Goal: Task Accomplishment & Management: Complete application form

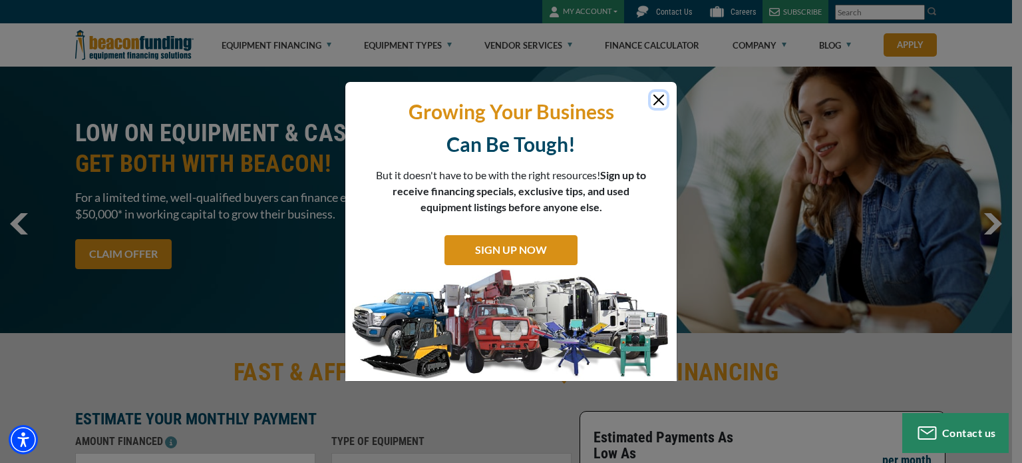
click at [660, 99] on button "Close" at bounding box center [659, 100] width 16 height 16
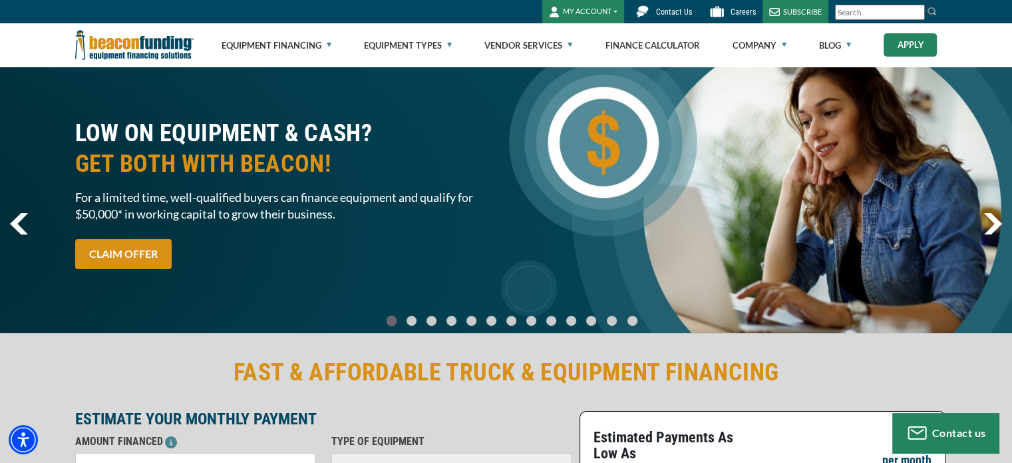
click at [913, 46] on link "Apply" at bounding box center [910, 44] width 53 height 23
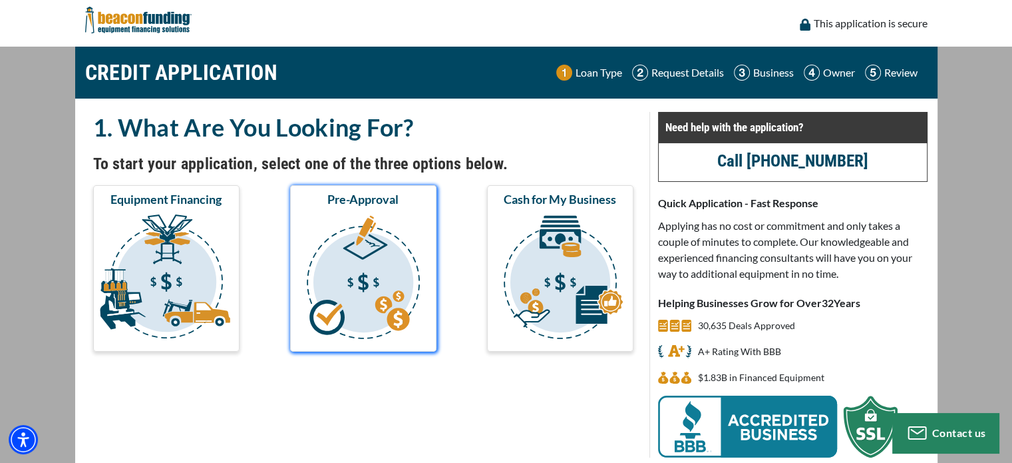
click at [387, 266] on img "submit" at bounding box center [363, 278] width 141 height 133
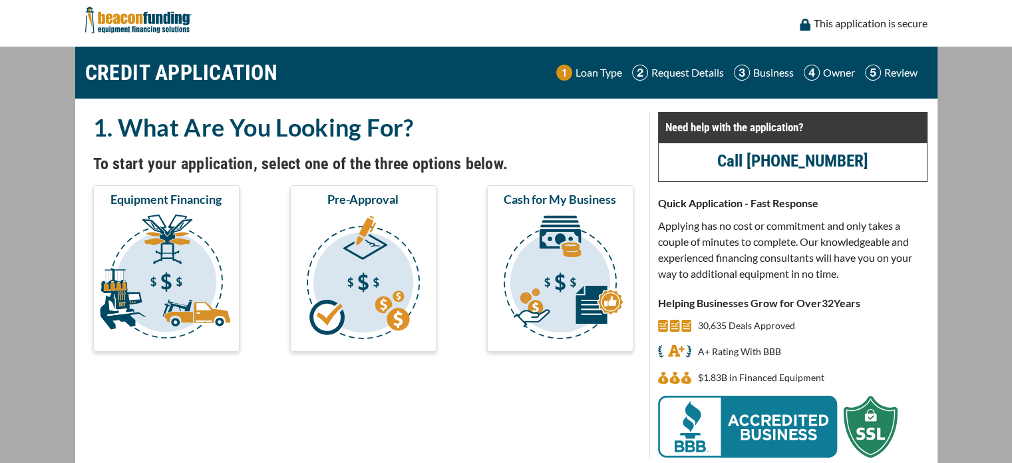
click at [353, 260] on img "submit" at bounding box center [363, 278] width 141 height 133
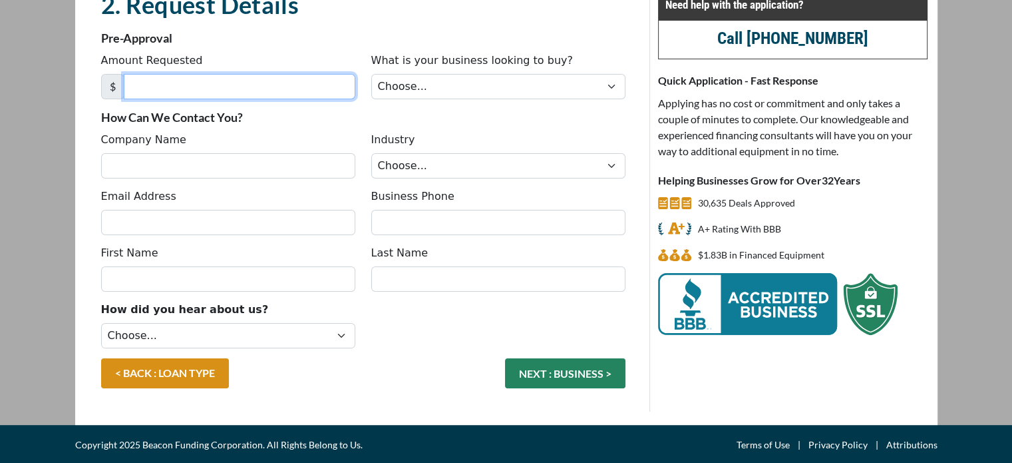
click at [170, 87] on input "Amount Requested" at bounding box center [240, 86] width 232 height 25
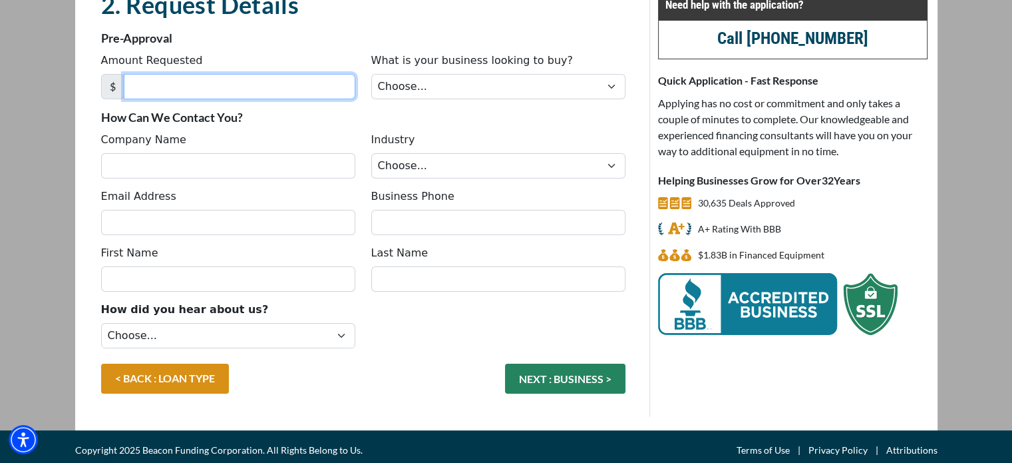
scroll to position [127, 0]
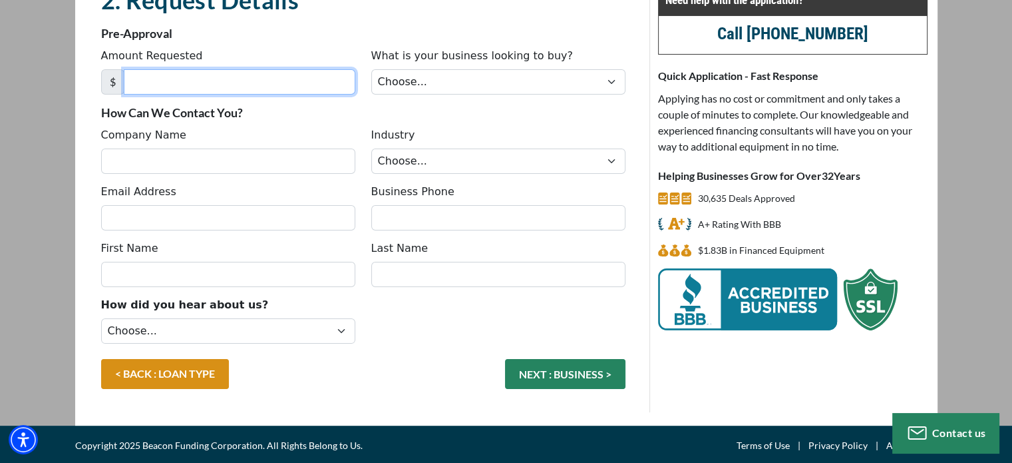
click at [210, 77] on input "Amount Requested" at bounding box center [240, 81] width 232 height 25
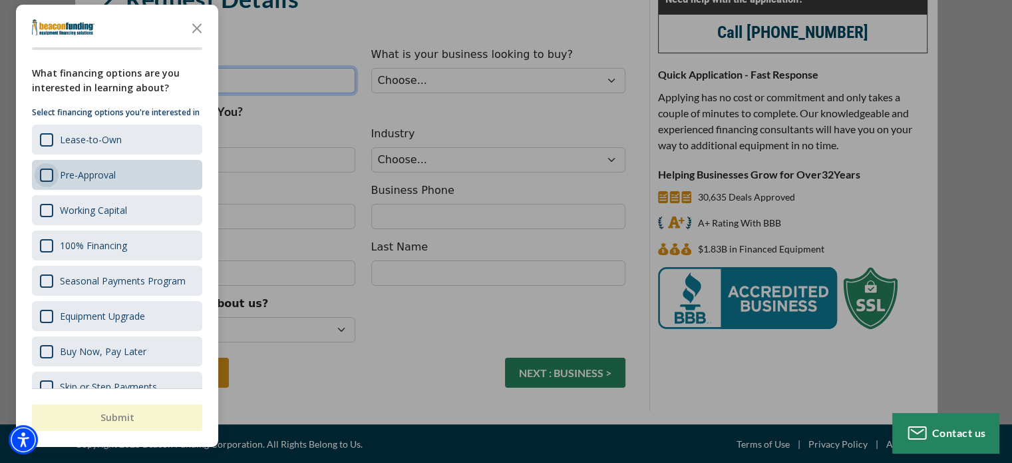
type input "3,000"
click at [45, 182] on div "Survey" at bounding box center [46, 174] width 13 height 13
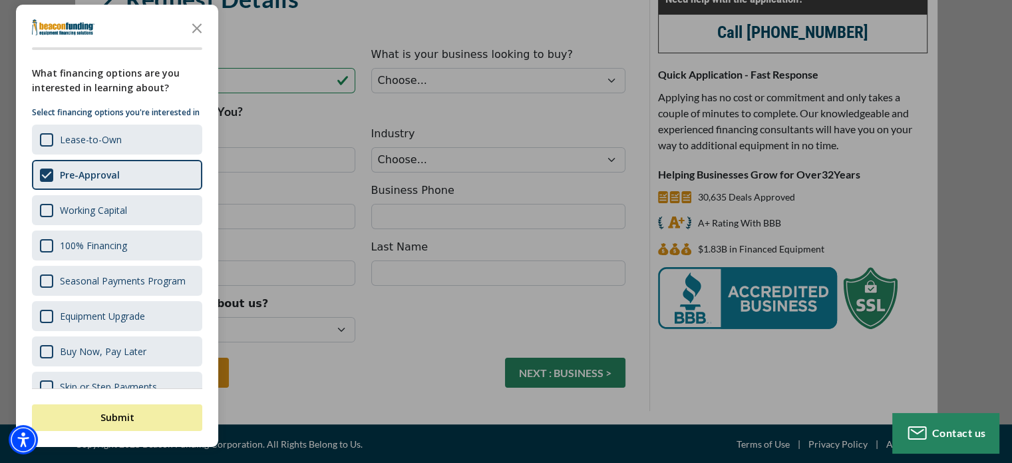
click at [478, 39] on div "button" at bounding box center [506, 231] width 1012 height 463
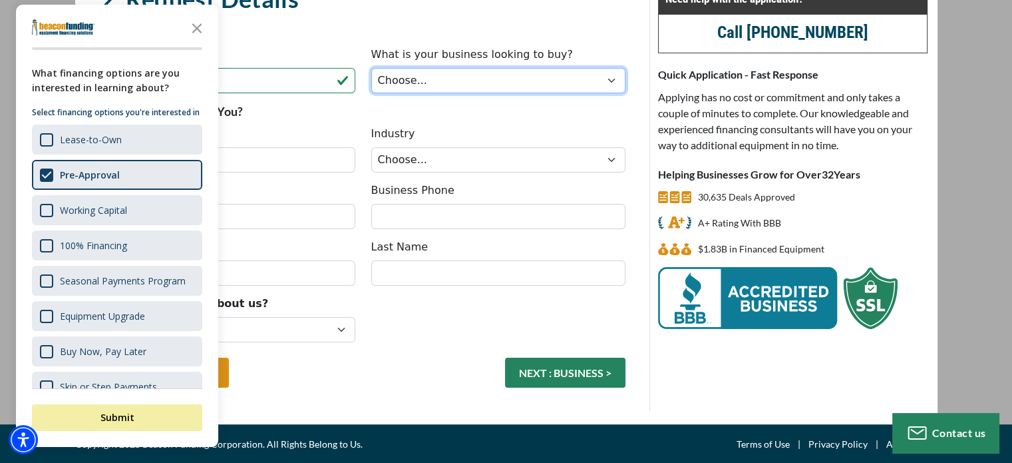
drag, startPoint x: 443, startPoint y: 84, endPoint x: 439, endPoint y: 73, distance: 11.6
click at [443, 84] on select "Choose... Backhoe Boom/Bucket Truck Chipper Commercial Mower Crane DTG/DTF Prin…" at bounding box center [498, 80] width 254 height 25
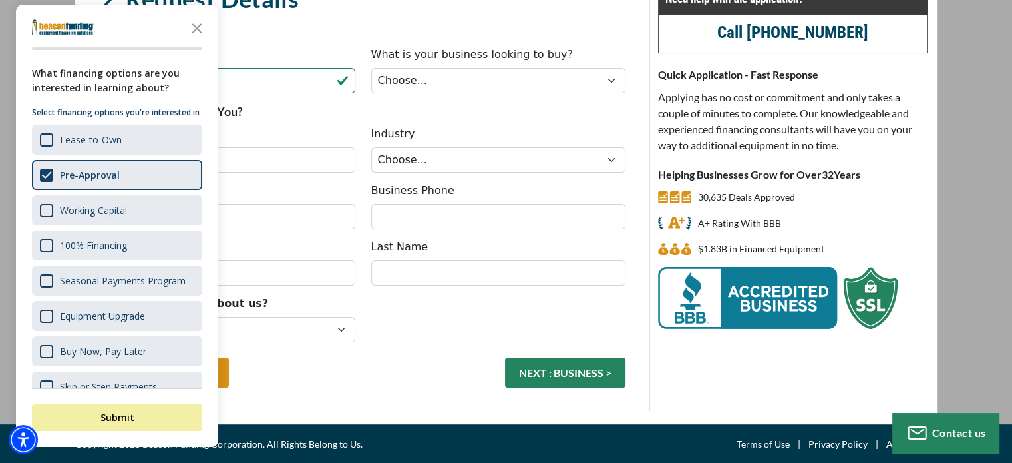
click at [200, 29] on icon "Close the survey" at bounding box center [197, 27] width 27 height 27
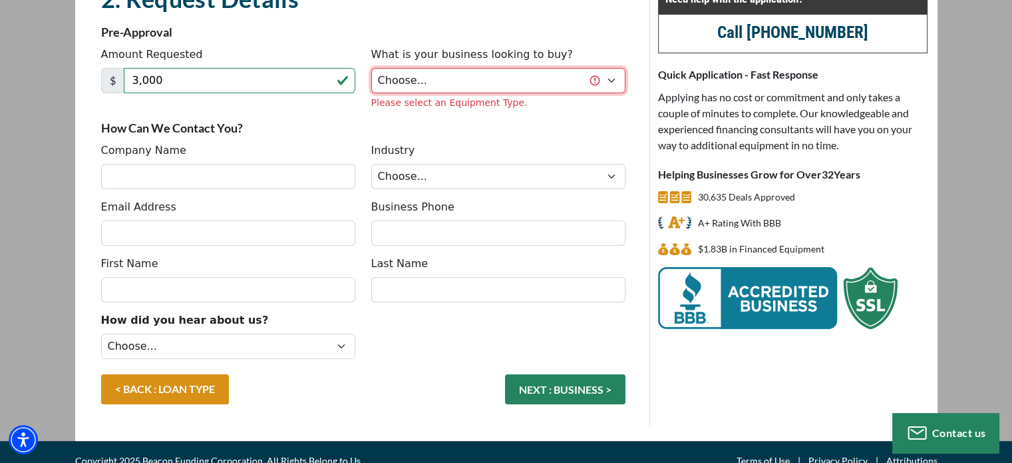
click at [447, 78] on select "Choose... Backhoe Boom/Bucket Truck Chipper Commercial Mower Crane DTG/DTF Prin…" at bounding box center [498, 80] width 254 height 25
select select "2"
click at [371, 68] on select "Choose... Backhoe Boom/Bucket Truck Chipper Commercial Mower Crane DTG/DTF Prin…" at bounding box center [498, 80] width 254 height 25
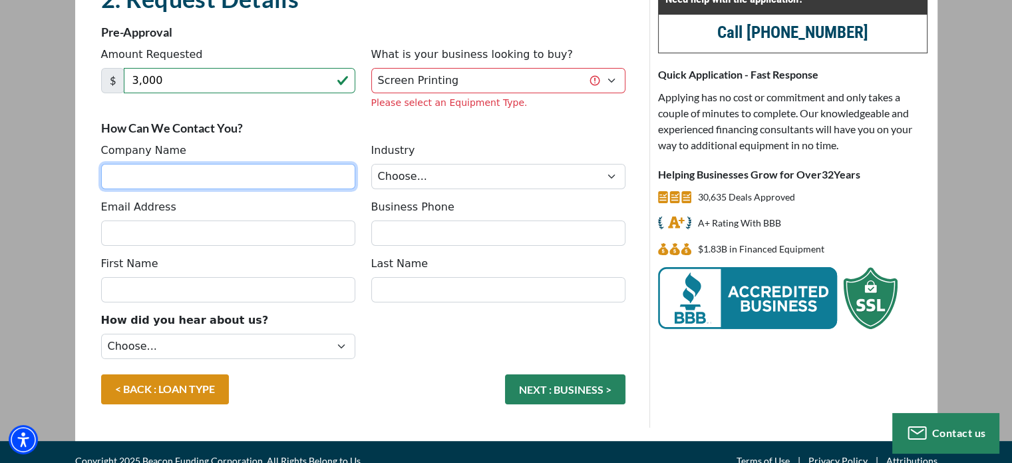
click at [155, 176] on div "Company Name Industry Choose... Towing Landscape/Hardscape Decorated Apparel Se…" at bounding box center [363, 170] width 540 height 57
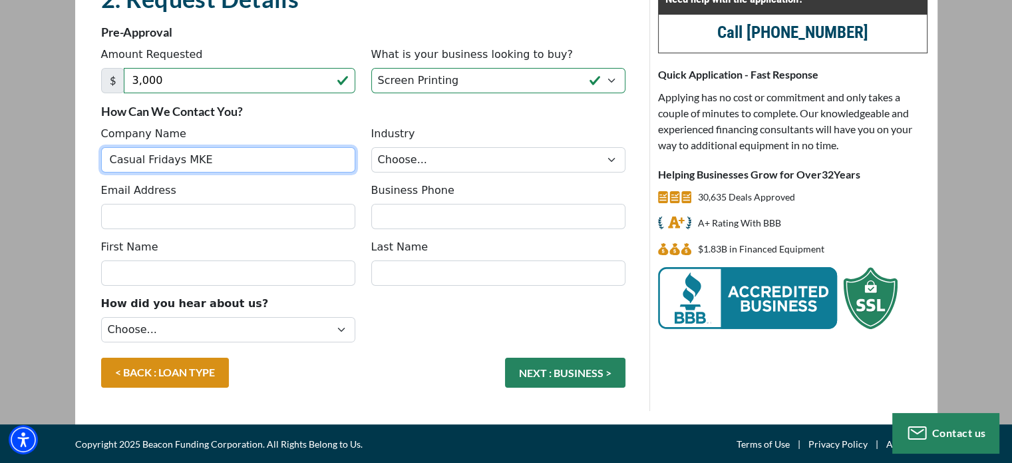
type input "Casual Fridays MKE"
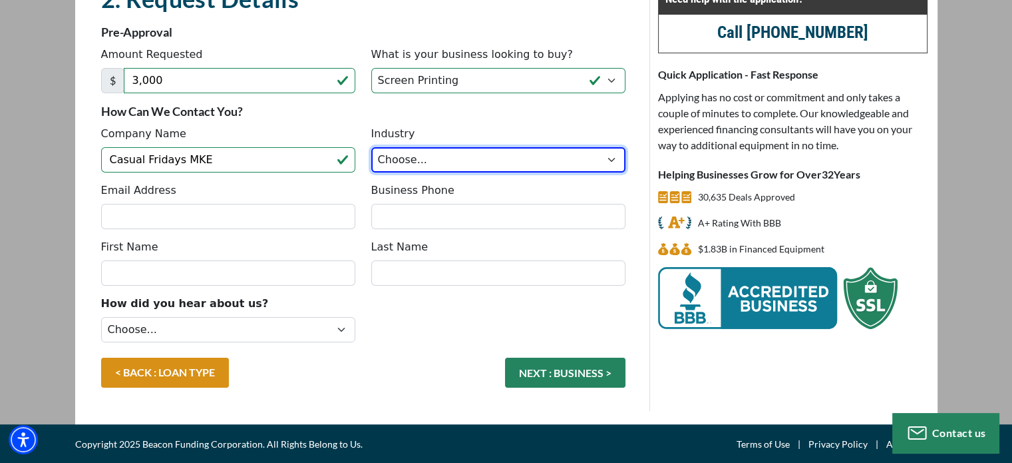
click at [403, 161] on select "Choose... Towing Landscape/Hardscape Decorated Apparel Septic Light Constructio…" at bounding box center [498, 159] width 254 height 25
select select "3"
click at [371, 147] on select "Choose... Towing Landscape/Hardscape Decorated Apparel Septic Light Constructio…" at bounding box center [498, 159] width 254 height 25
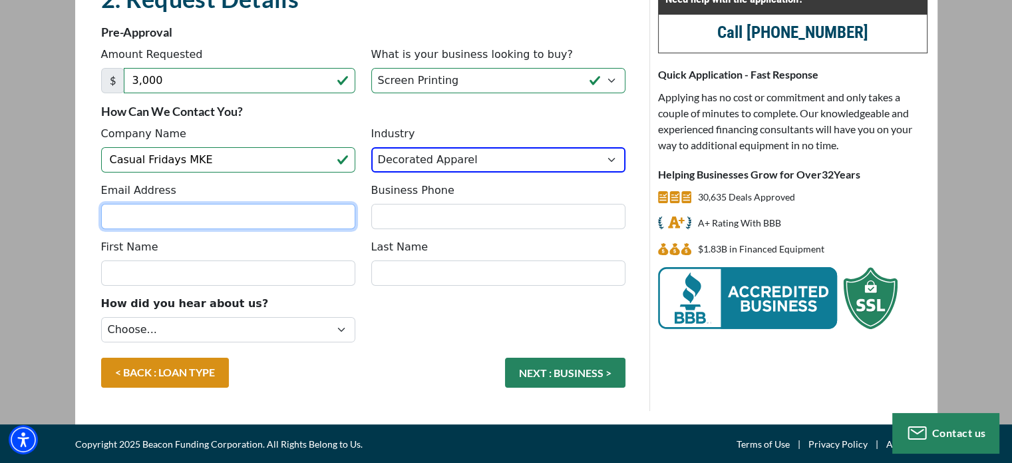
click at [162, 210] on input "Email Address" at bounding box center [228, 216] width 254 height 25
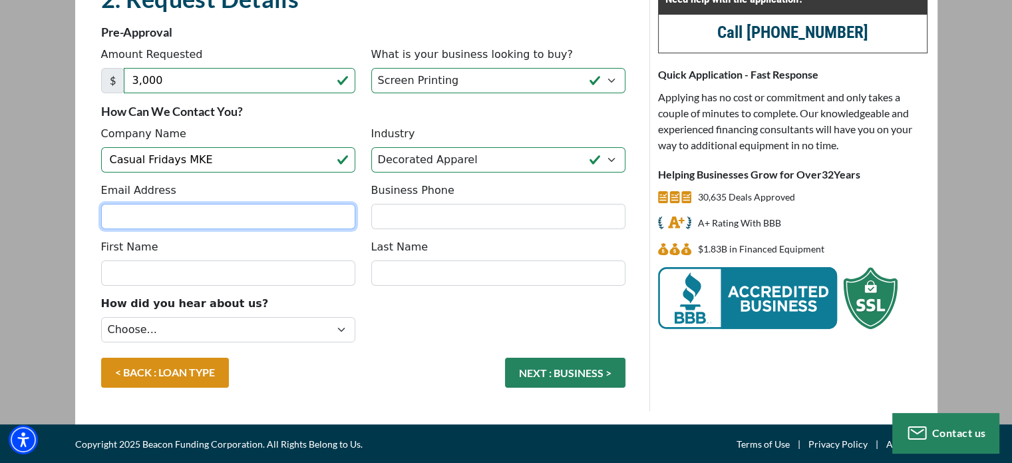
type input "casualfridaysmke@gmail.com"
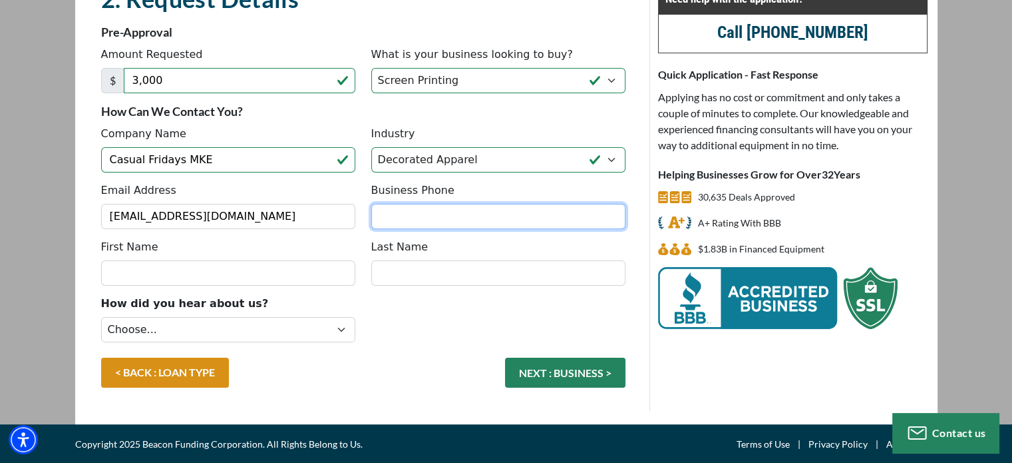
type input "4144167393"
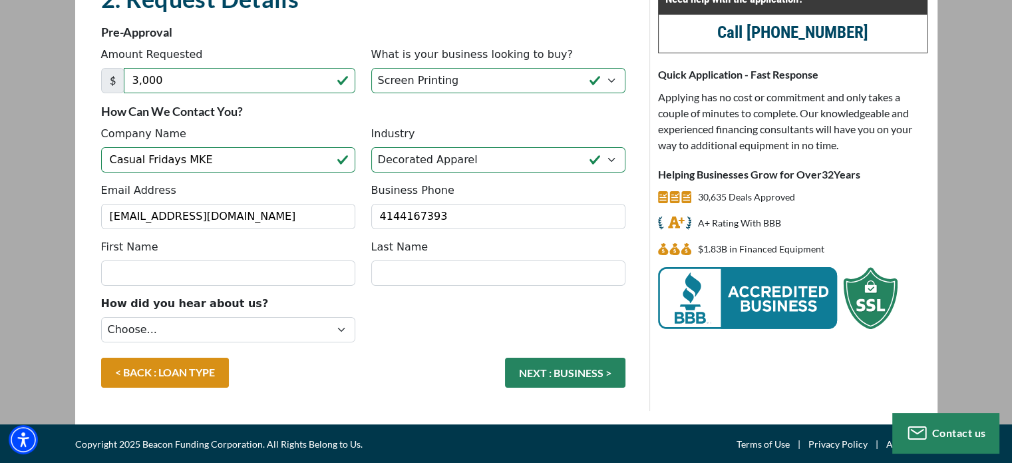
type input "Michael"
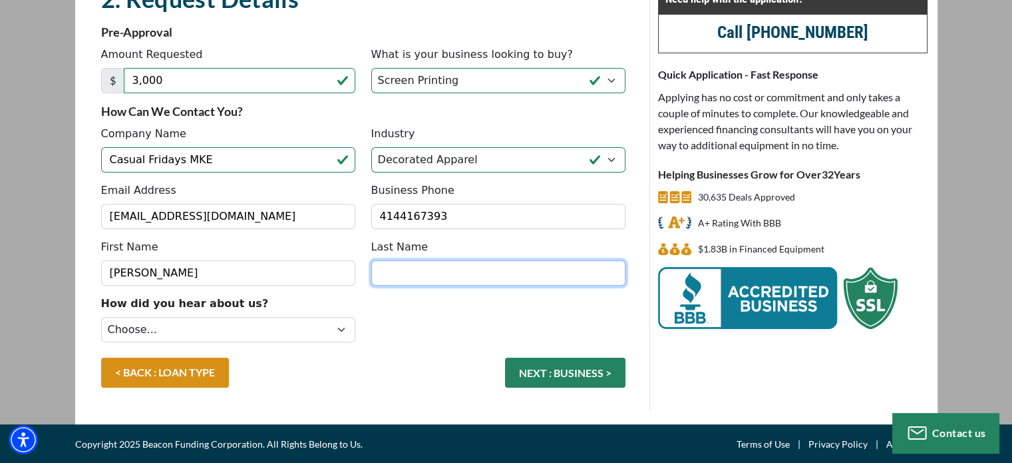
type input "Torres"
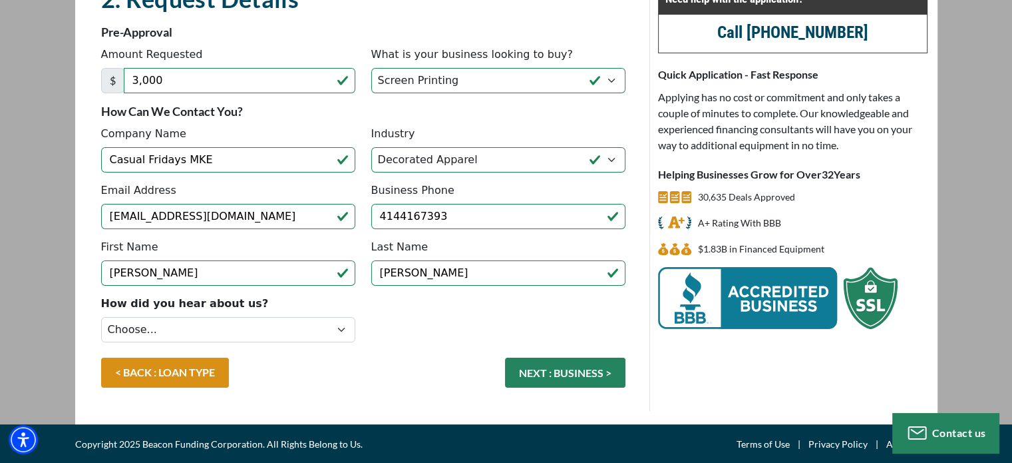
type input "(414) 416-7393"
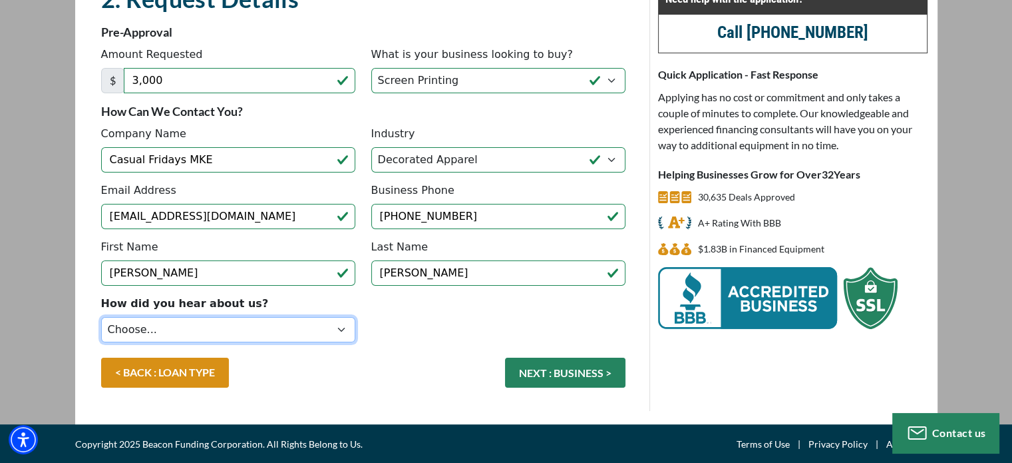
click at [202, 327] on select "Choose... Internet Search Vendor Referral Word of Mouth Client Referral Email E…" at bounding box center [228, 329] width 254 height 25
select select "4"
click at [101, 317] on select "Choose... Internet Search Vendor Referral Word of Mouth Client Referral Email E…" at bounding box center [228, 329] width 254 height 25
click at [572, 369] on button "NEXT : BUSINESS >" at bounding box center [565, 372] width 120 height 30
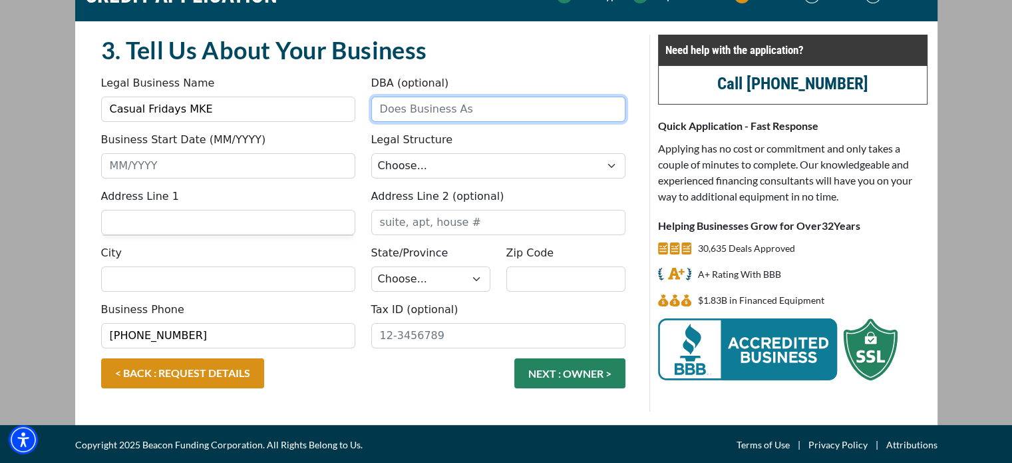
click at [422, 112] on input "DBA (optional)" at bounding box center [498, 109] width 254 height 25
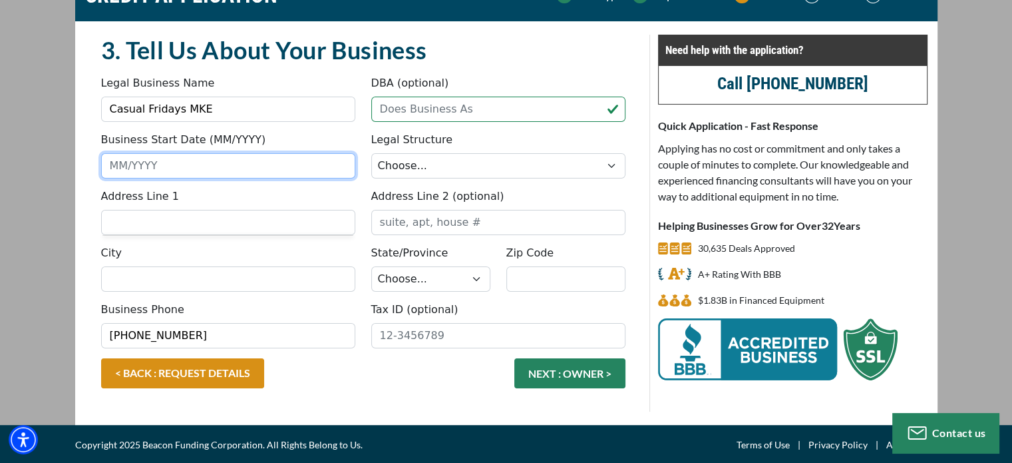
click at [184, 174] on input "Business Start Date (MM/YYYY)" at bounding box center [228, 165] width 254 height 25
click at [188, 159] on input "Business Start Date (MM/YYYY)" at bounding box center [228, 165] width 254 height 25
drag, startPoint x: 201, startPoint y: 168, endPoint x: 72, endPoint y: 172, distance: 129.2
click at [72, 172] on div "CREDIT APPLICATION Loan Type Request Details Business Owner Review" at bounding box center [506, 196] width 879 height 455
type input "08/2025"
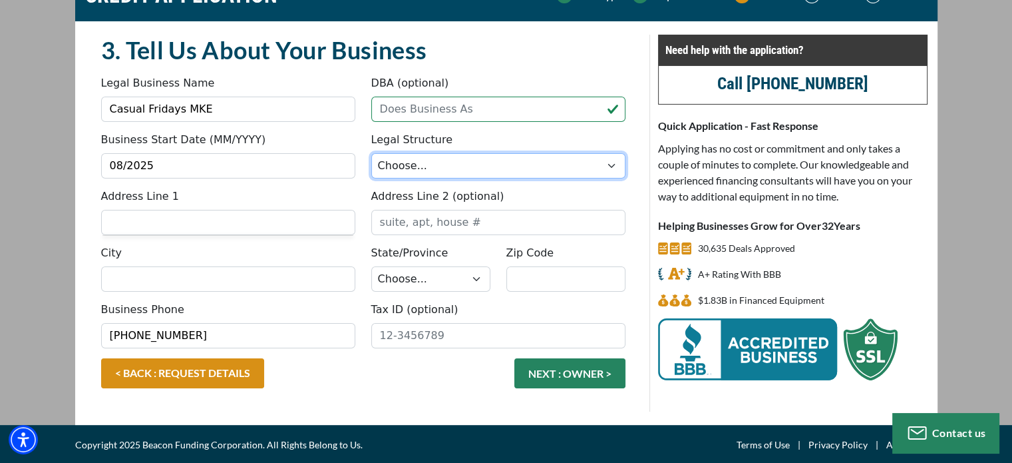
drag, startPoint x: 0, startPoint y: 9, endPoint x: 430, endPoint y: 108, distance: 441.3
click at [422, 167] on select "Choose... Corporation LLC LLP Municipality Non-Profit Partnership Proprietorship" at bounding box center [498, 165] width 254 height 25
select select "2"
click at [371, 153] on select "Choose... Corporation LLC LLP Municipality Non-Profit Partnership Proprietorship" at bounding box center [498, 165] width 254 height 25
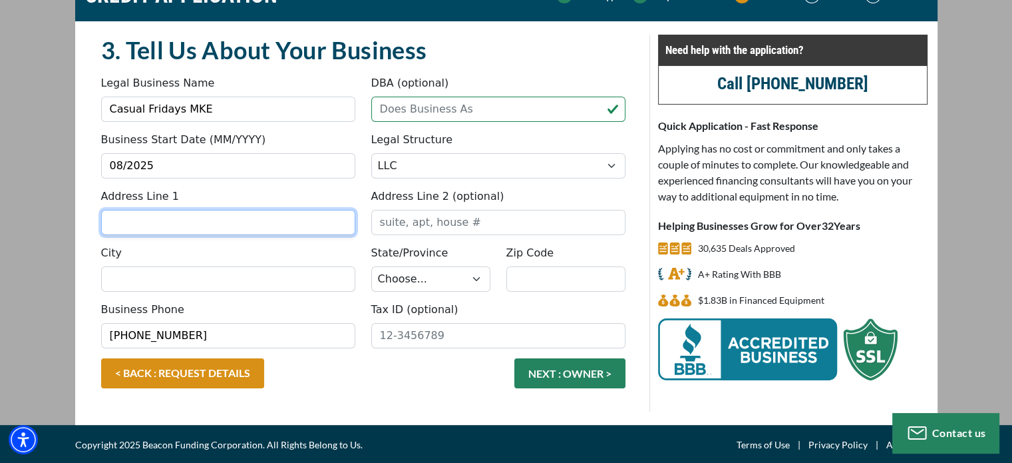
click at [156, 222] on input "Address Line 1" at bounding box center [228, 222] width 254 height 25
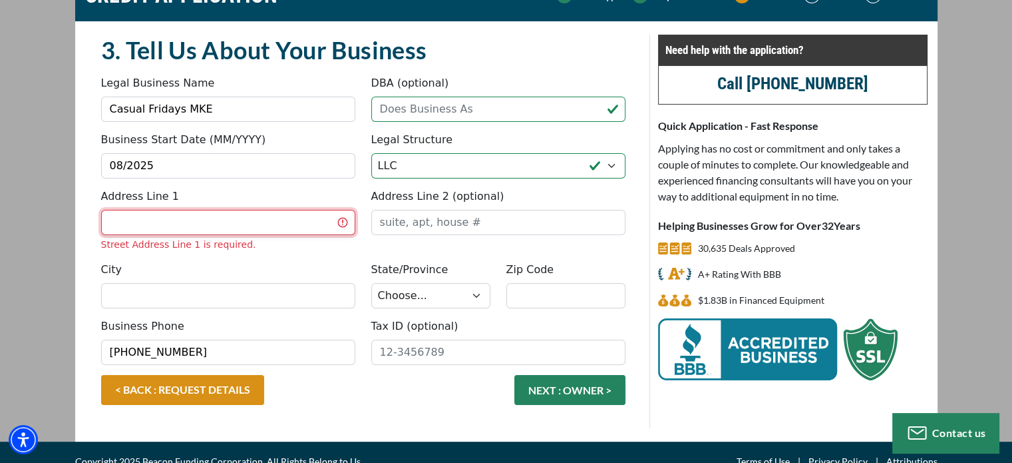
click at [165, 228] on input "Address Line 1" at bounding box center [228, 222] width 254 height 25
type input "[STREET_ADDRESS]"
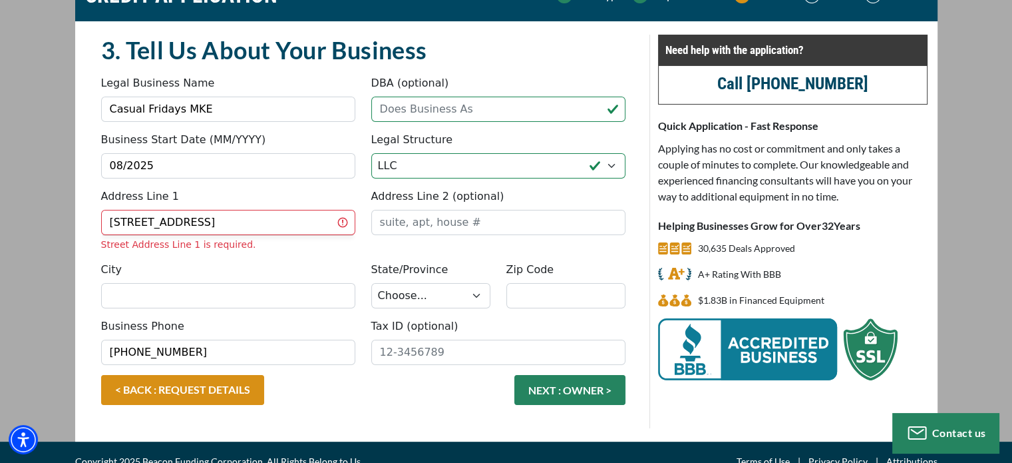
type input "[GEOGRAPHIC_DATA]"
select select "51"
type input "53204"
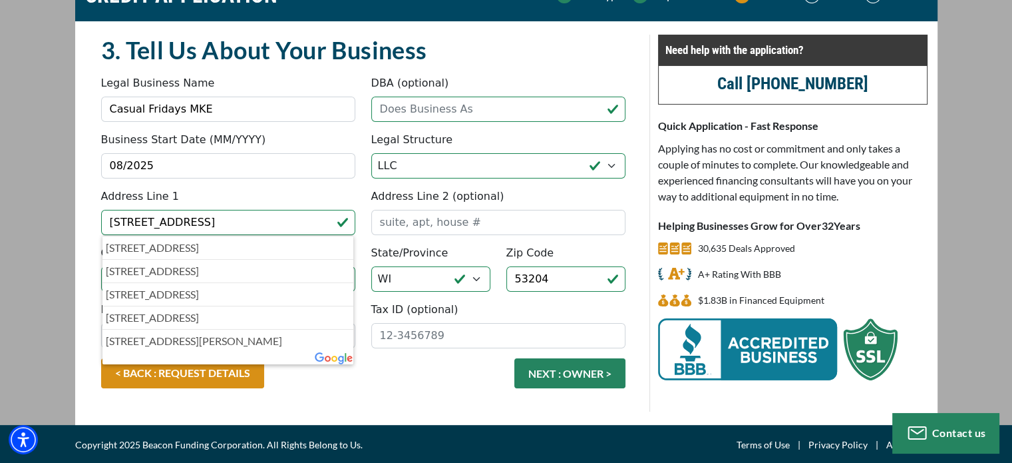
click at [571, 247] on div "Zip Code 53204" at bounding box center [566, 268] width 135 height 47
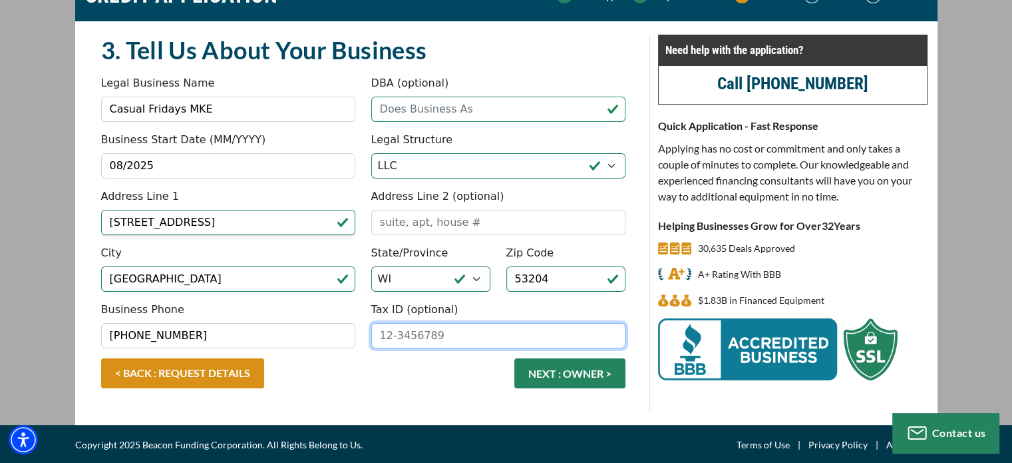
click at [417, 333] on input "Tax ID (optional)" at bounding box center [498, 335] width 254 height 25
click at [574, 374] on button "NEXT : OWNER >" at bounding box center [570, 373] width 111 height 30
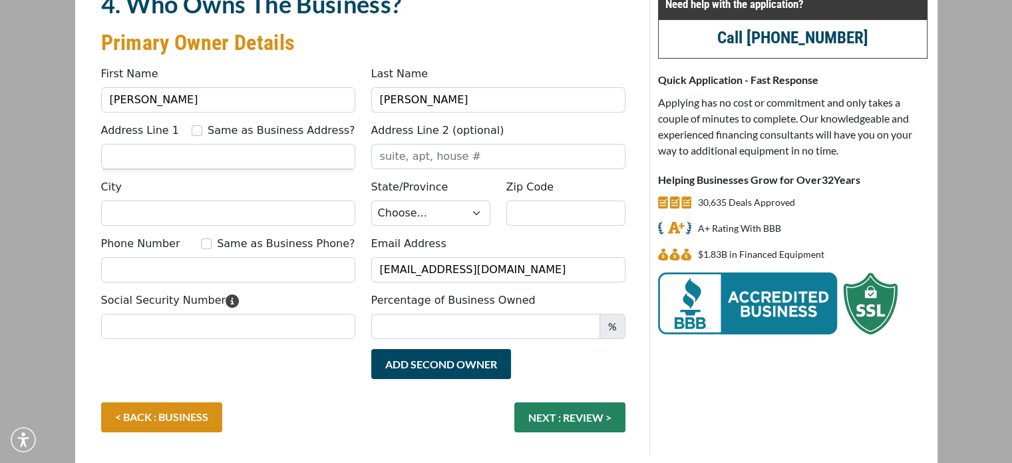
scroll to position [168, 0]
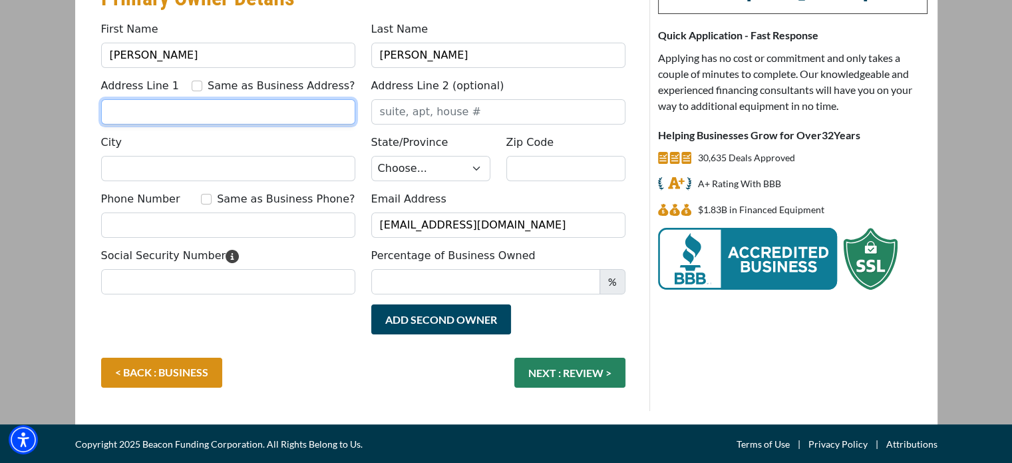
click at [173, 114] on input "Address Line 1" at bounding box center [228, 111] width 254 height 25
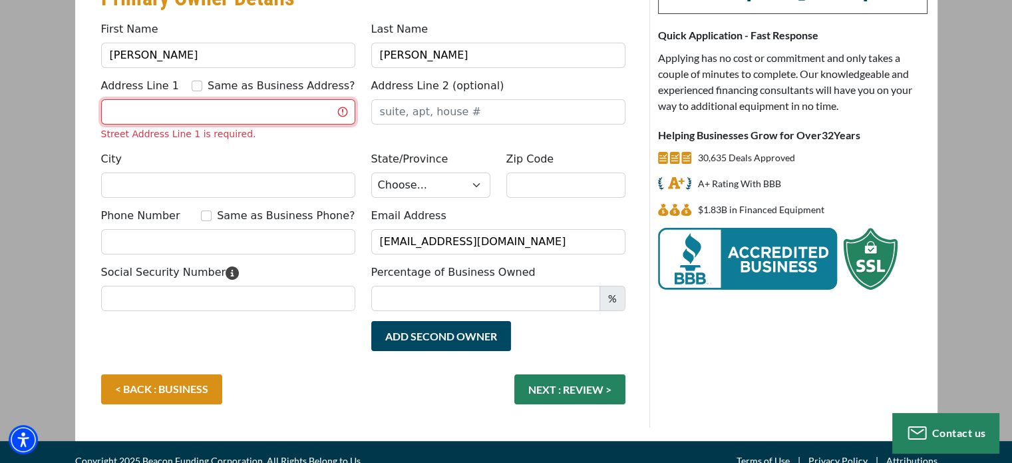
click at [171, 114] on input "Address Line 1" at bounding box center [228, 111] width 254 height 25
type input "[STREET_ADDRESS]"
type input "[GEOGRAPHIC_DATA]"
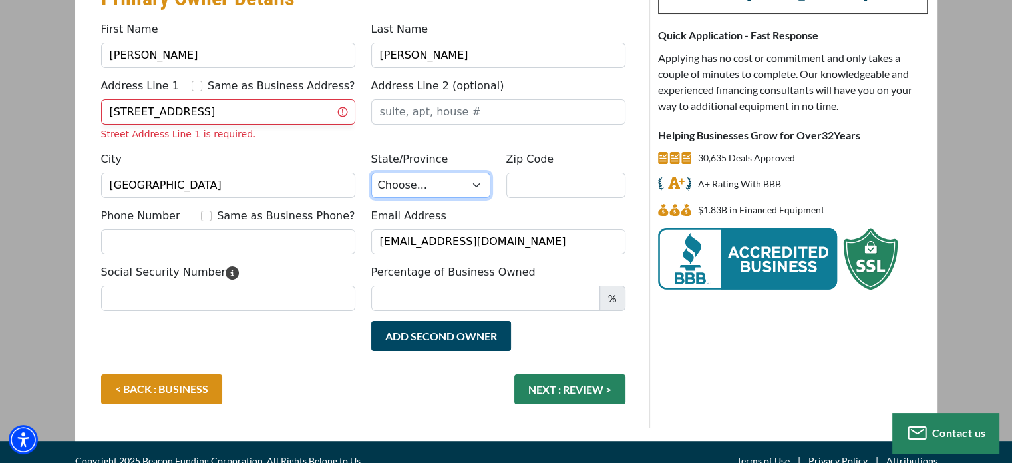
select select "51"
type input "53204"
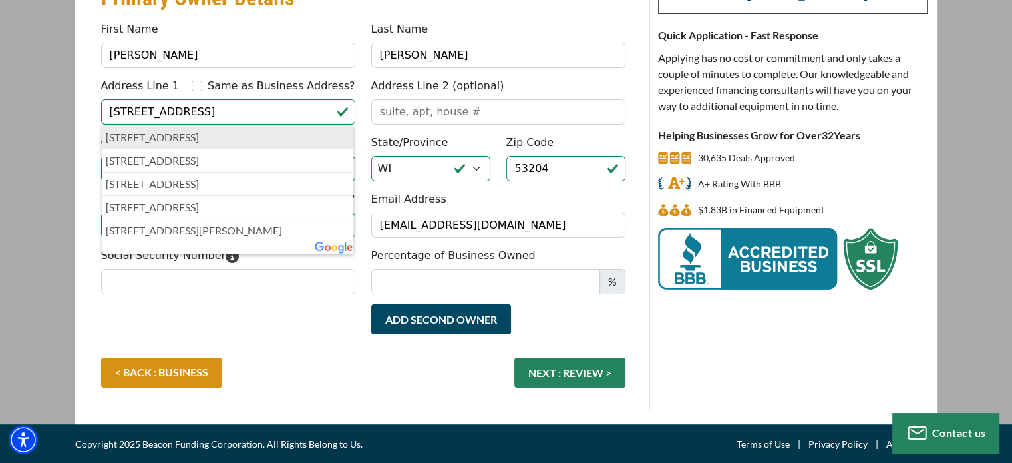
type input "[PHONE_NUMBER]"
click at [605, 138] on div "Zip Code 53204" at bounding box center [566, 157] width 135 height 47
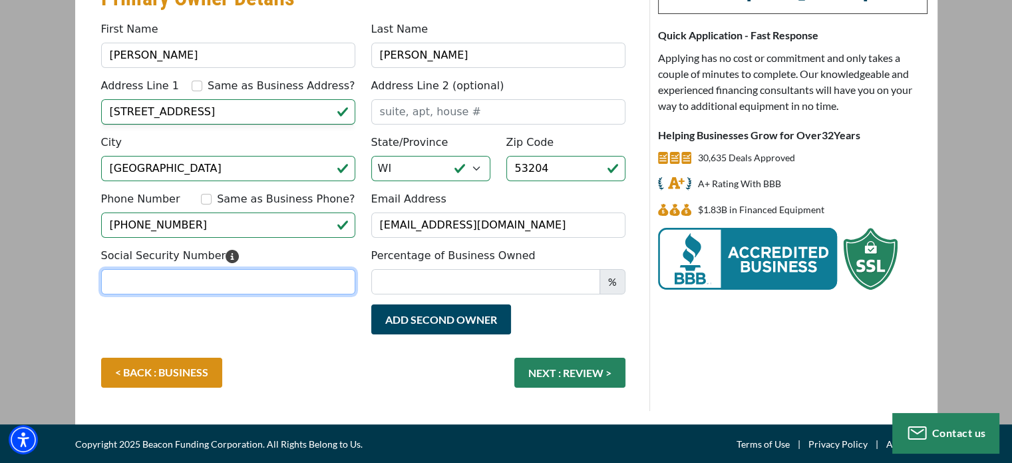
click at [206, 283] on input "Social Security Number" at bounding box center [228, 281] width 254 height 25
type input "393-90-0388"
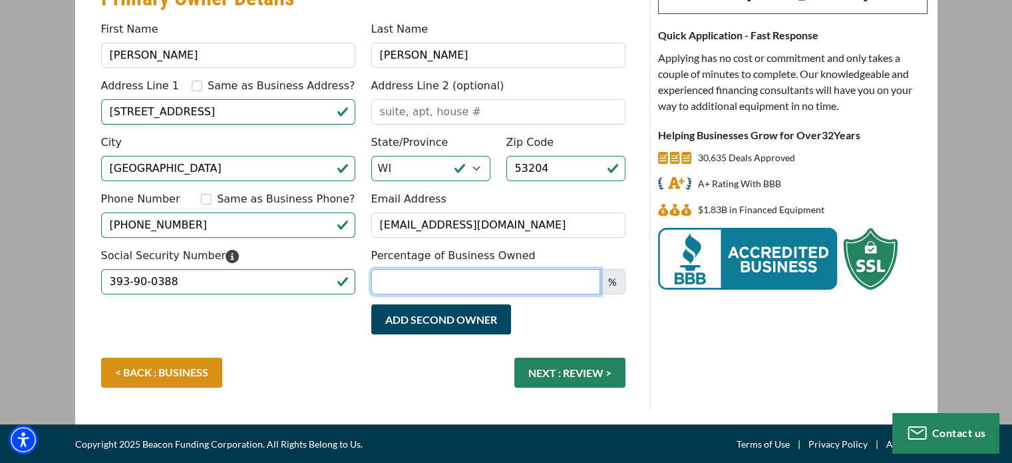
click at [447, 271] on input "Percentage of Business Owned" at bounding box center [485, 281] width 229 height 25
type input "100"
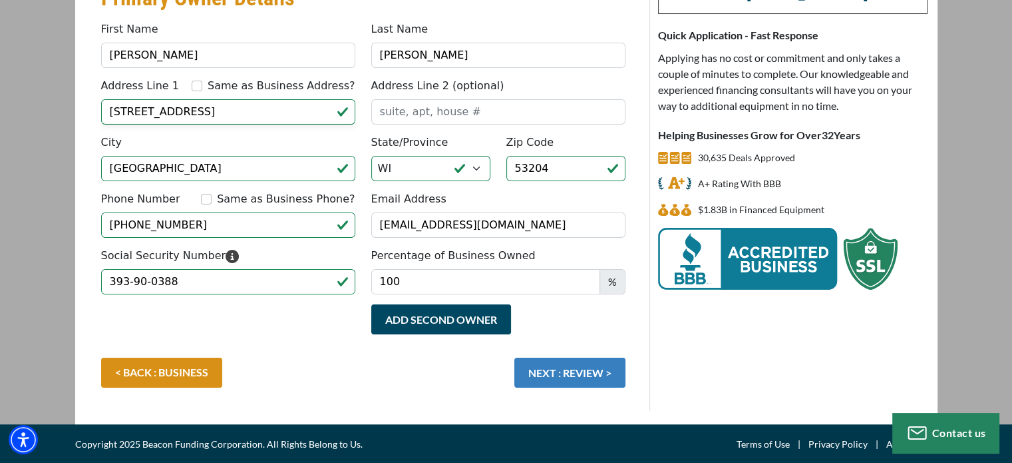
click at [583, 369] on button "NEXT : REVIEW >" at bounding box center [570, 372] width 111 height 30
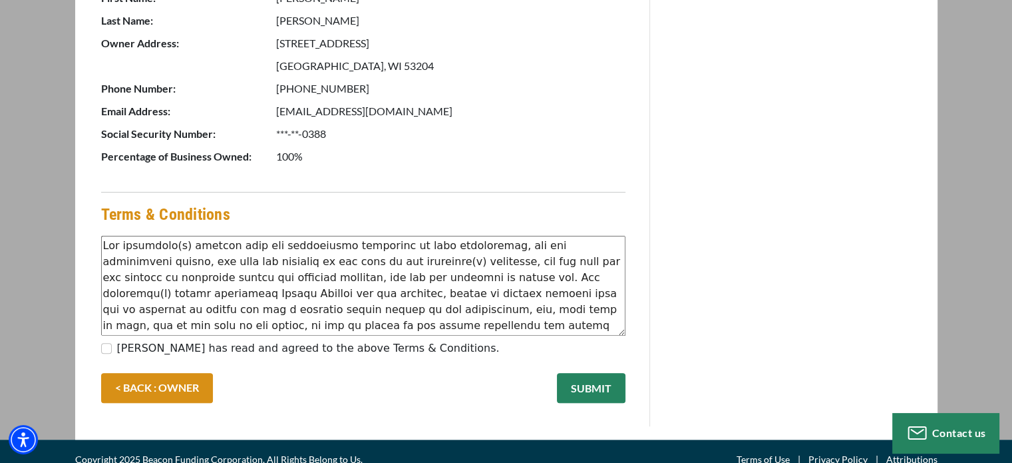
scroll to position [680, 0]
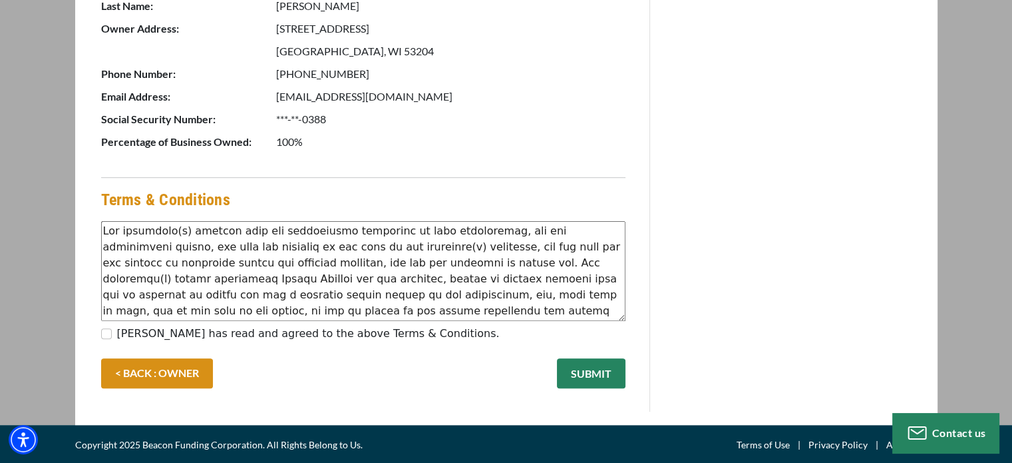
click at [118, 329] on label "[PERSON_NAME] has read and agreed to the above Terms & Conditions." at bounding box center [308, 333] width 383 height 16
click at [112, 329] on input "[PERSON_NAME] has read and agreed to the above Terms & Conditions." at bounding box center [106, 333] width 11 height 11
checkbox input "true"
click at [604, 364] on button "SUBMIT" at bounding box center [591, 373] width 69 height 30
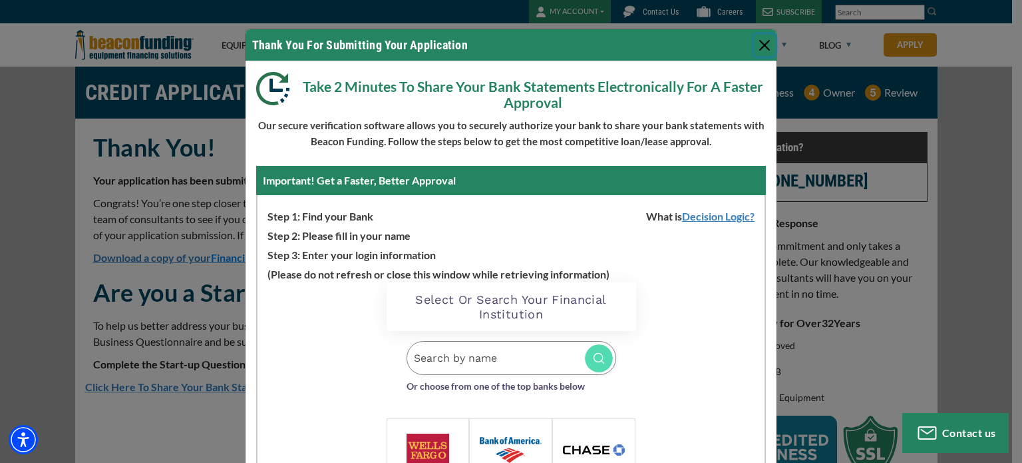
click at [754, 45] on button "Close" at bounding box center [764, 45] width 21 height 21
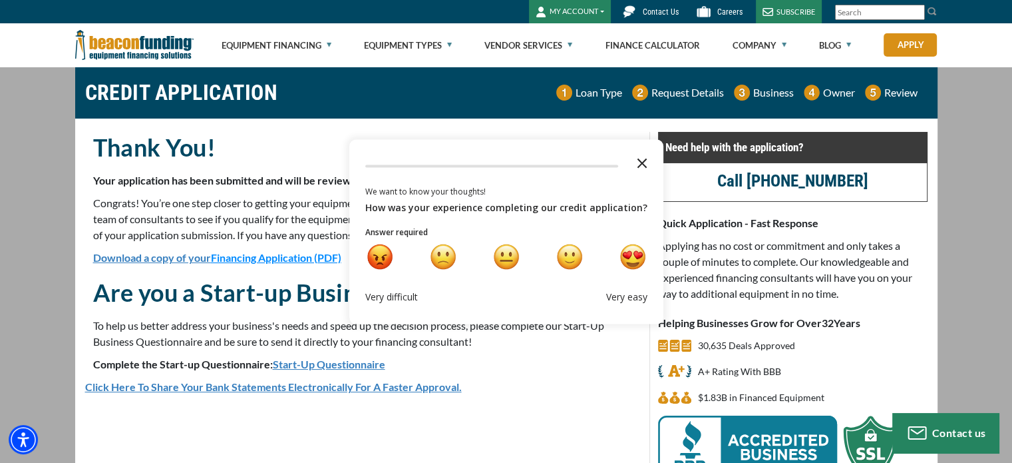
click at [637, 164] on polygon "Close the survey" at bounding box center [642, 163] width 10 height 10
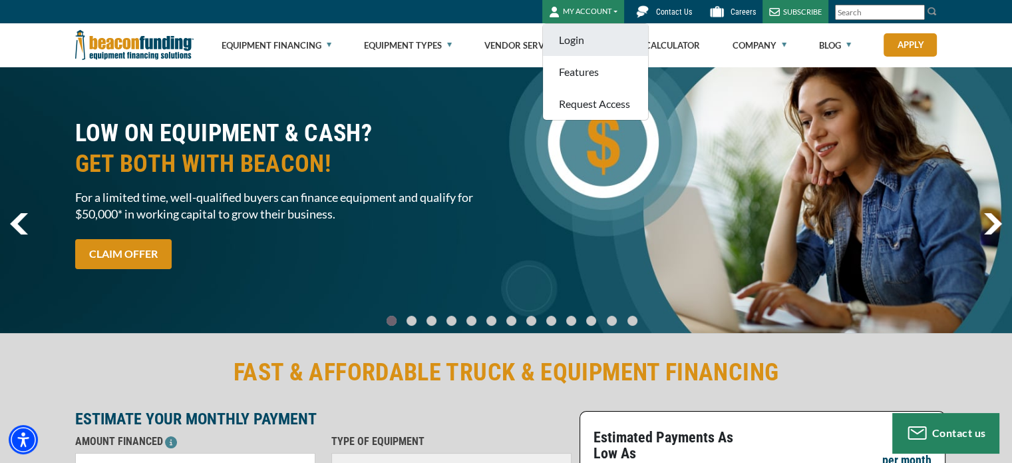
click at [586, 35] on link "Login" at bounding box center [595, 40] width 105 height 32
